Goal: Communication & Community: Connect with others

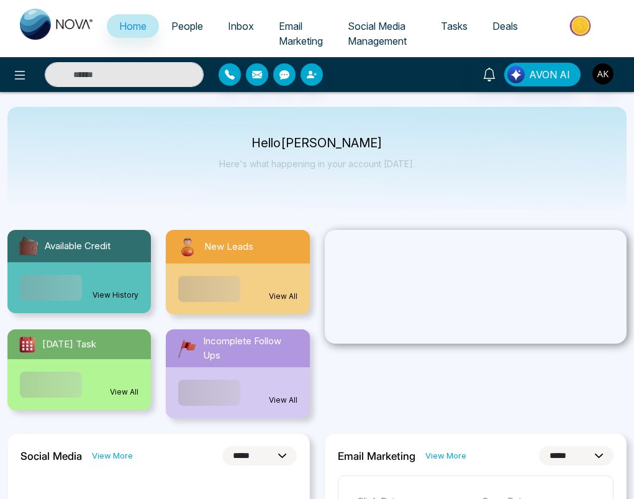
select select "*"
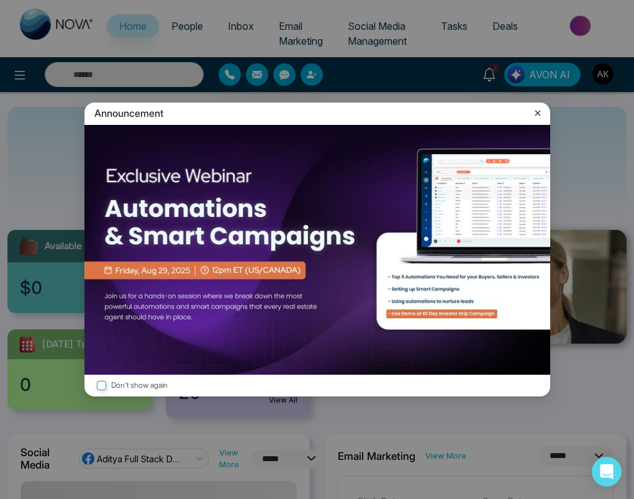
click at [540, 114] on icon at bounding box center [538, 113] width 12 height 12
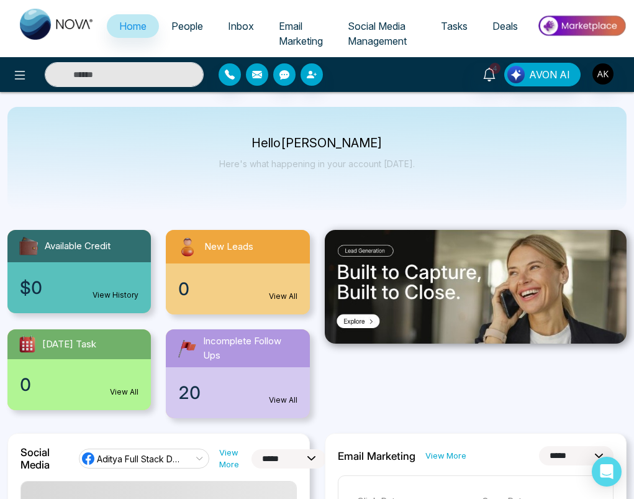
click at [264, 75] on button "button" at bounding box center [257, 74] width 22 height 22
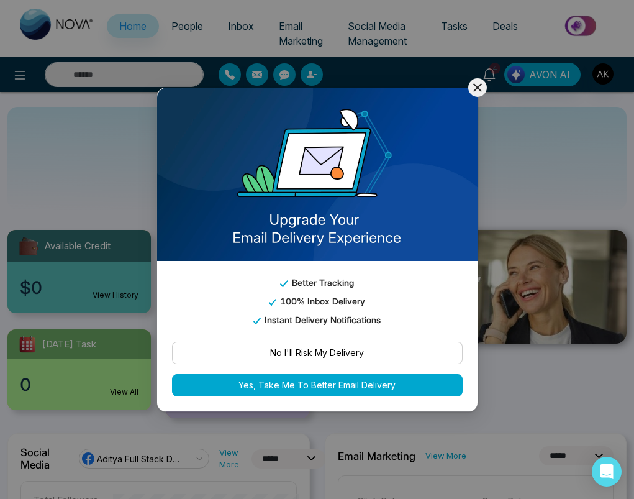
click at [346, 266] on div "Better Tracking 100% Inbox Delivery Instant Delivery Notifications" at bounding box center [317, 294] width 320 height 66
click at [327, 350] on button "No I'll Risk My Delivery" at bounding box center [317, 353] width 291 height 22
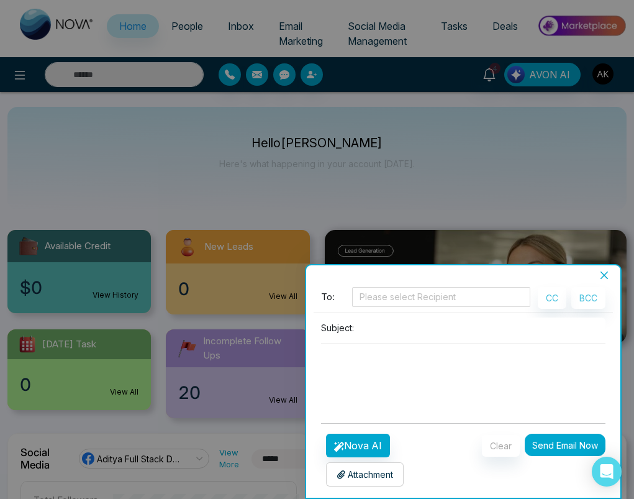
click at [387, 322] on input at bounding box center [482, 327] width 247 height 20
click at [380, 302] on div at bounding box center [441, 296] width 173 height 15
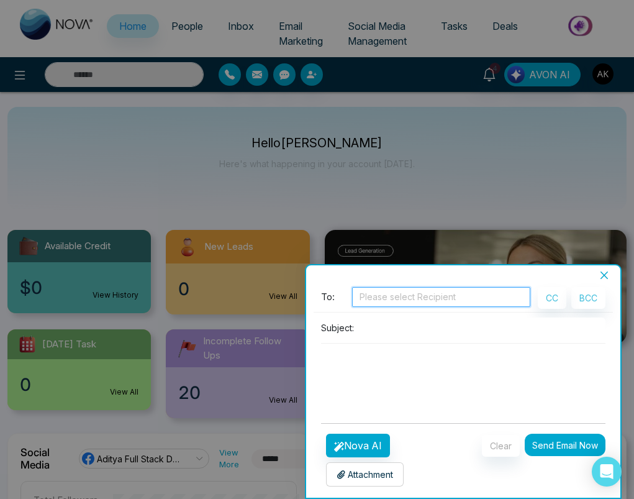
click at [435, 288] on div "Please select Recipient" at bounding box center [441, 297] width 179 height 20
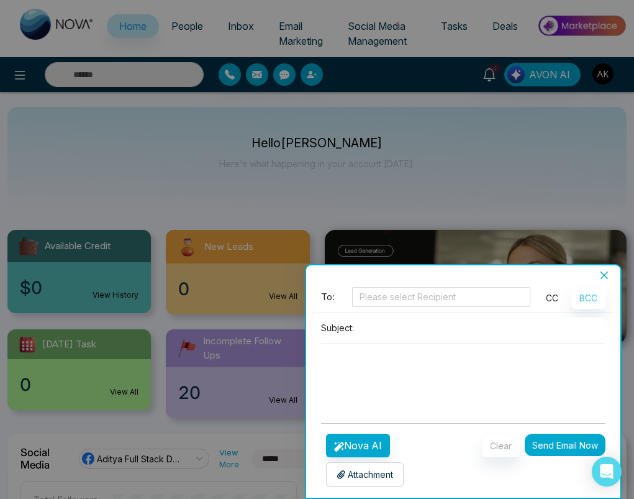
click at [554, 297] on button "CC" at bounding box center [552, 298] width 29 height 22
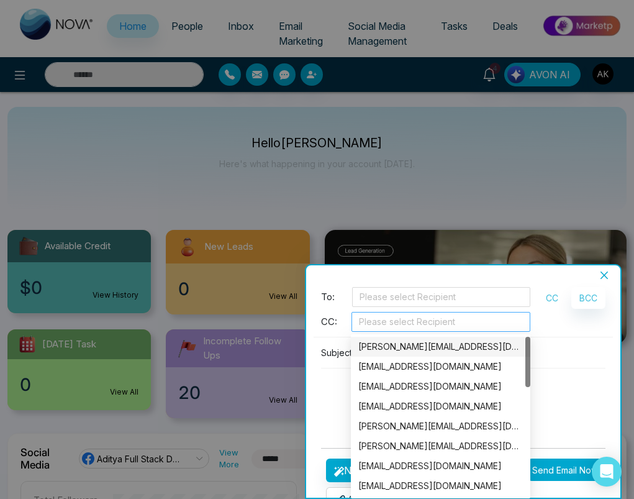
click at [436, 320] on div at bounding box center [441, 321] width 173 height 15
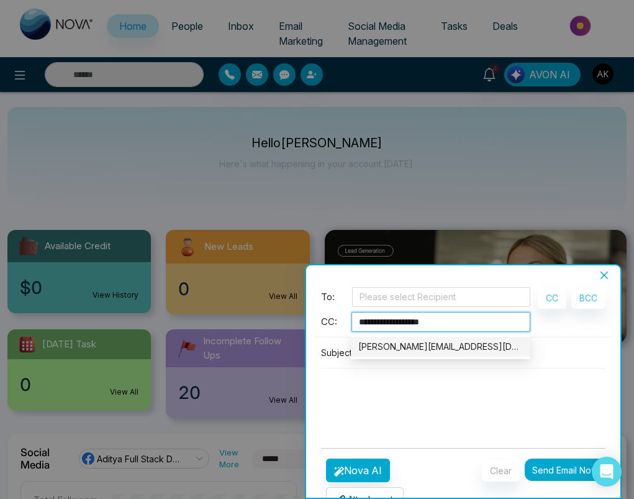
type input "**********"
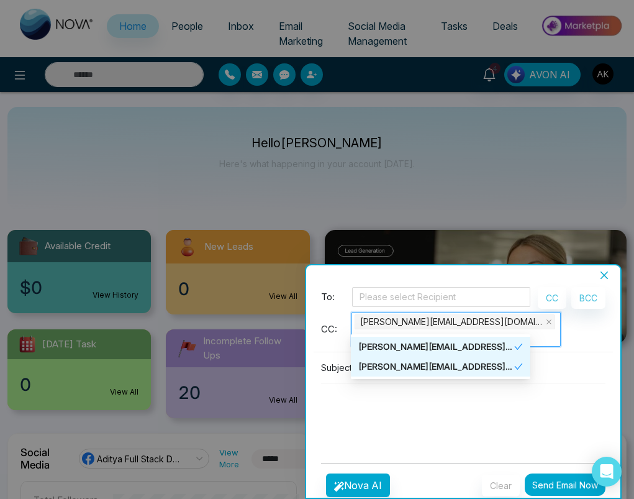
click at [555, 334] on div "CC BCC" at bounding box center [575, 319] width 75 height 65
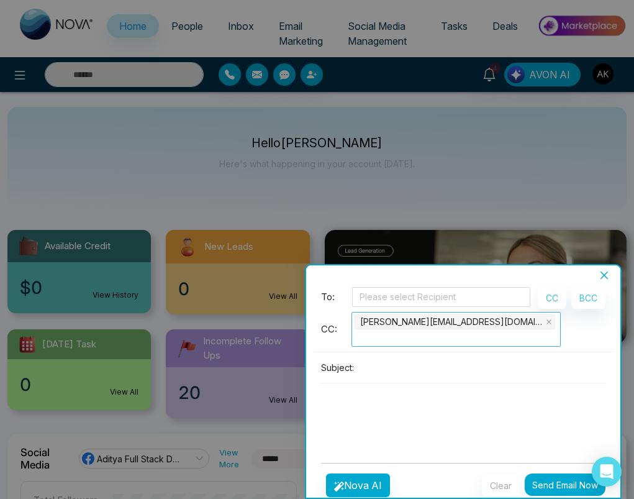
click at [508, 322] on div "[PERSON_NAME][EMAIL_ADDRESS][DOMAIN_NAME]" at bounding box center [457, 329] width 204 height 32
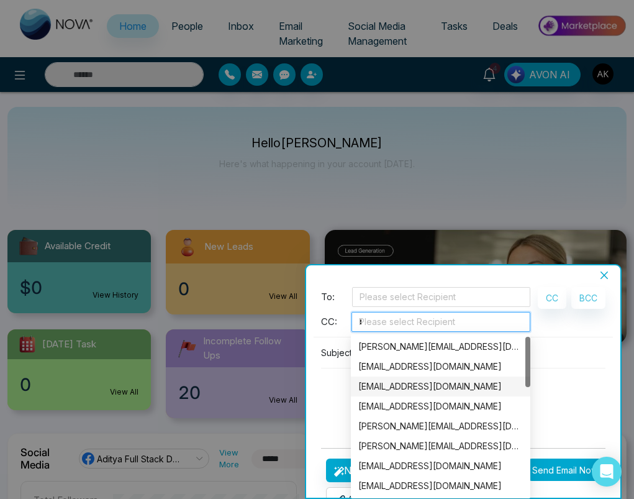
type input "**"
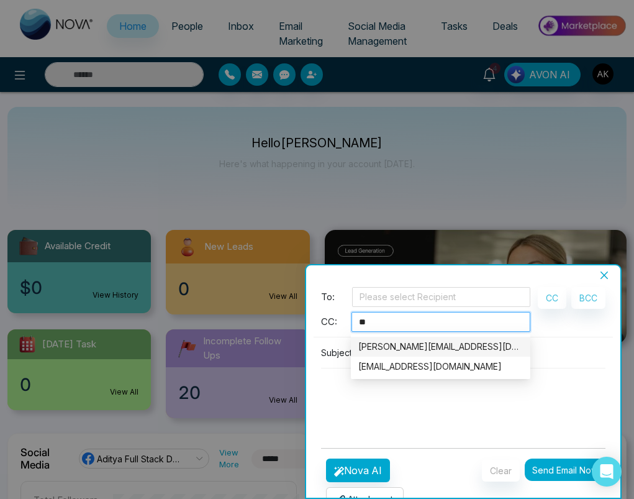
click at [462, 351] on div "[PERSON_NAME][EMAIL_ADDRESS][DOMAIN_NAME]" at bounding box center [440, 347] width 165 height 14
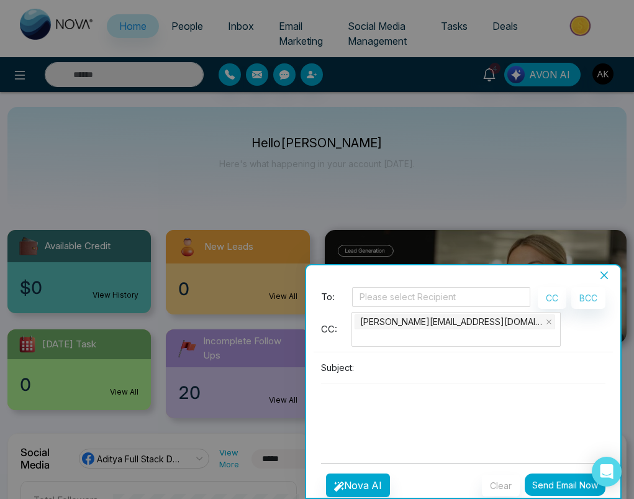
click at [567, 338] on div "To: Please select Recipient CC: [PERSON_NAME][EMAIL_ADDRESS][DOMAIN_NAME] CC BC…" at bounding box center [464, 370] width 300 height 166
click at [357, 330] on input "search" at bounding box center [356, 337] width 2 height 15
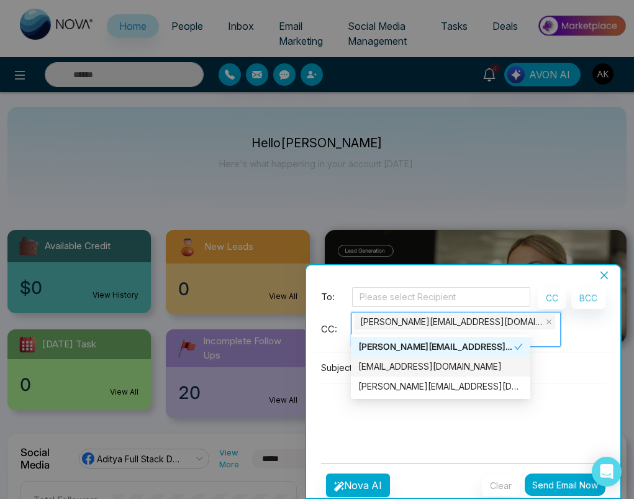
click at [453, 370] on div "[EMAIL_ADDRESS][DOMAIN_NAME]" at bounding box center [440, 367] width 165 height 14
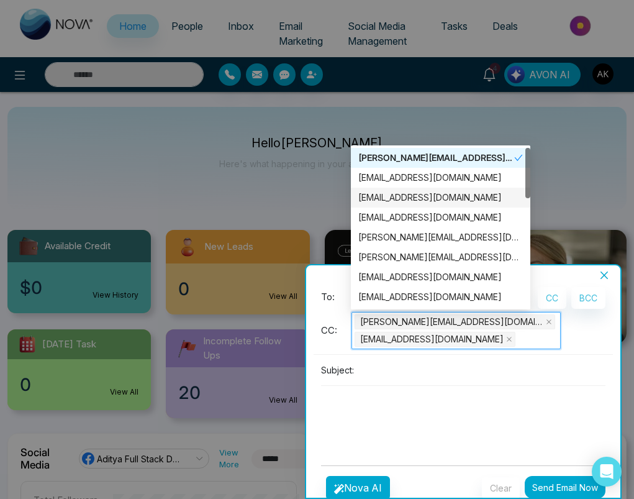
click at [434, 206] on div "[EMAIL_ADDRESS][DOMAIN_NAME]" at bounding box center [440, 198] width 179 height 20
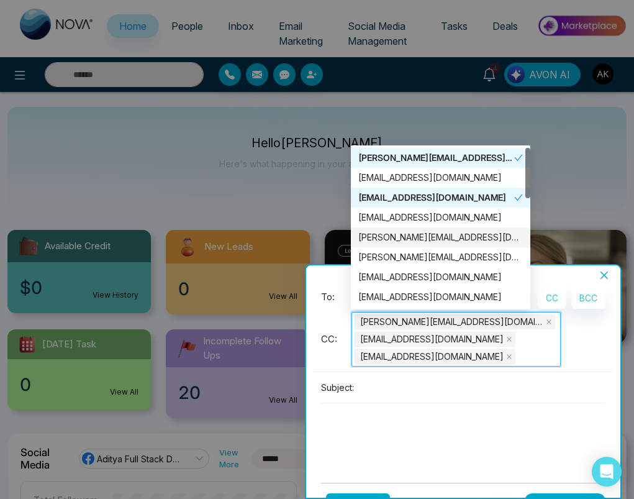
click at [428, 231] on div "[PERSON_NAME][EMAIL_ADDRESS][DOMAIN_NAME]" at bounding box center [440, 237] width 165 height 14
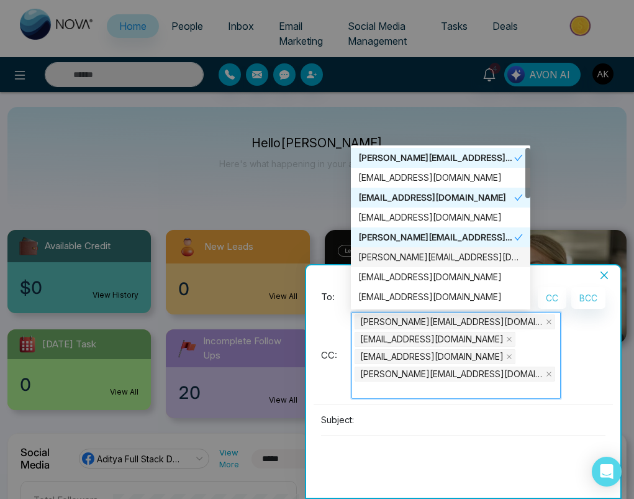
click at [434, 261] on div "[PERSON_NAME][EMAIL_ADDRESS][DOMAIN_NAME]" at bounding box center [440, 257] width 165 height 14
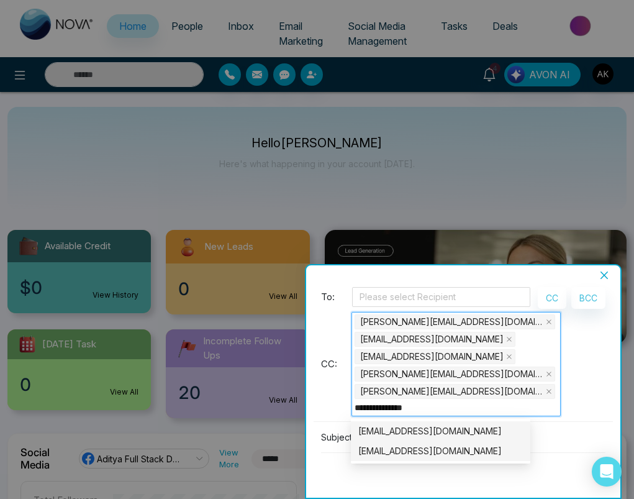
type input "**********"
click at [445, 431] on div "[EMAIL_ADDRESS][DOMAIN_NAME]" at bounding box center [440, 431] width 165 height 14
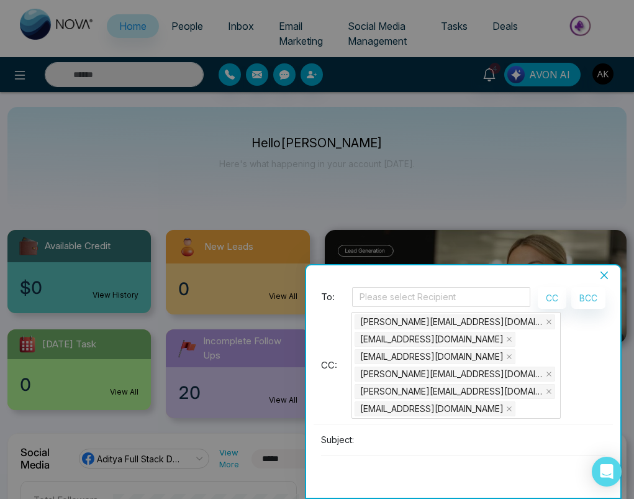
click at [583, 385] on div "CC BCC" at bounding box center [575, 355] width 75 height 137
click at [546, 323] on icon "close" at bounding box center [549, 322] width 6 height 6
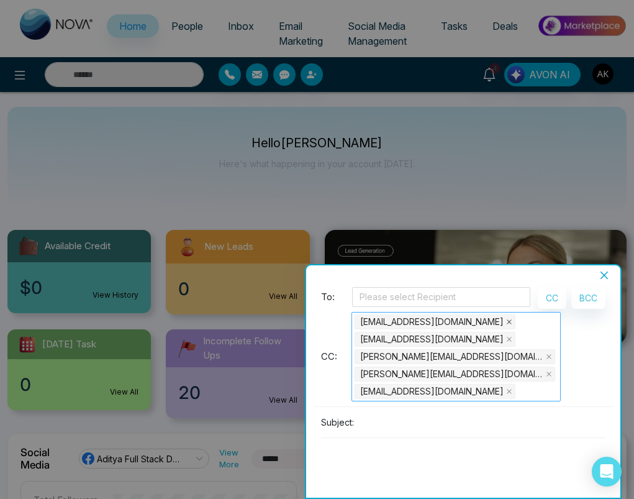
click at [506, 324] on icon "close" at bounding box center [509, 322] width 6 height 6
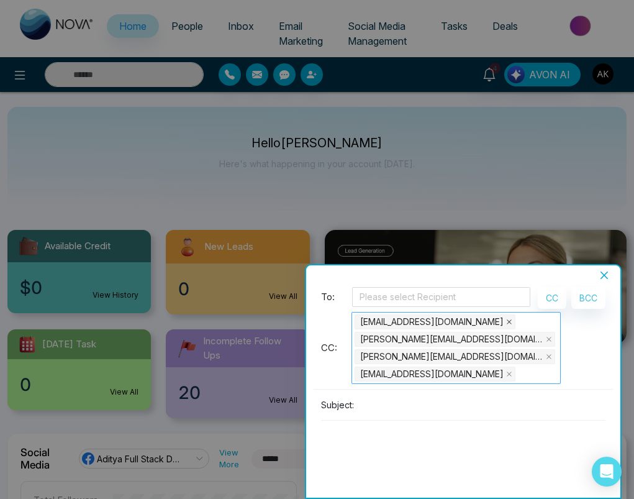
click at [506, 327] on span at bounding box center [509, 322] width 6 height 14
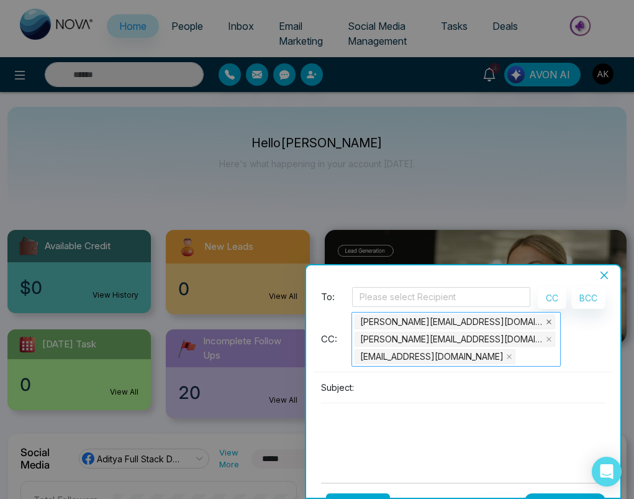
click at [547, 322] on icon "close" at bounding box center [549, 321] width 5 height 5
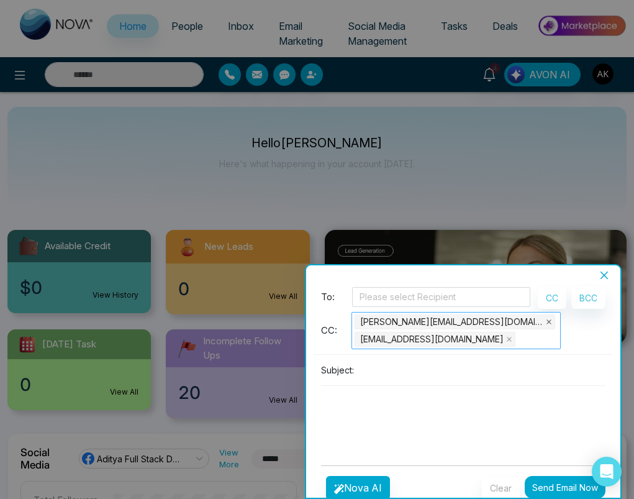
click at [546, 322] on icon "close" at bounding box center [549, 322] width 6 height 6
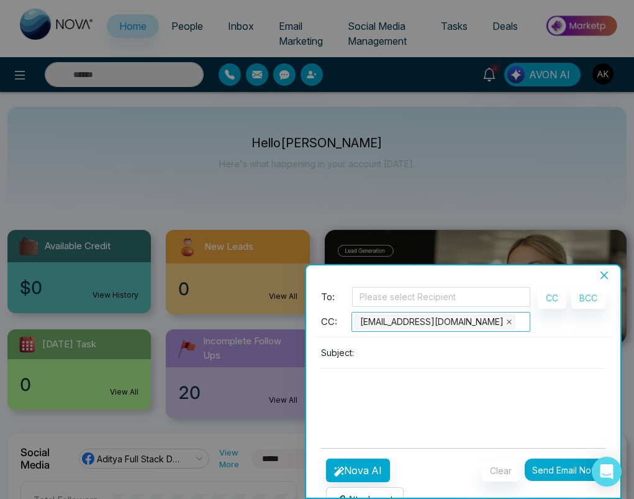
click at [506, 325] on icon "close" at bounding box center [509, 322] width 6 height 6
click at [449, 421] on textarea at bounding box center [463, 398] width 285 height 60
